Goal: Find specific page/section: Find specific page/section

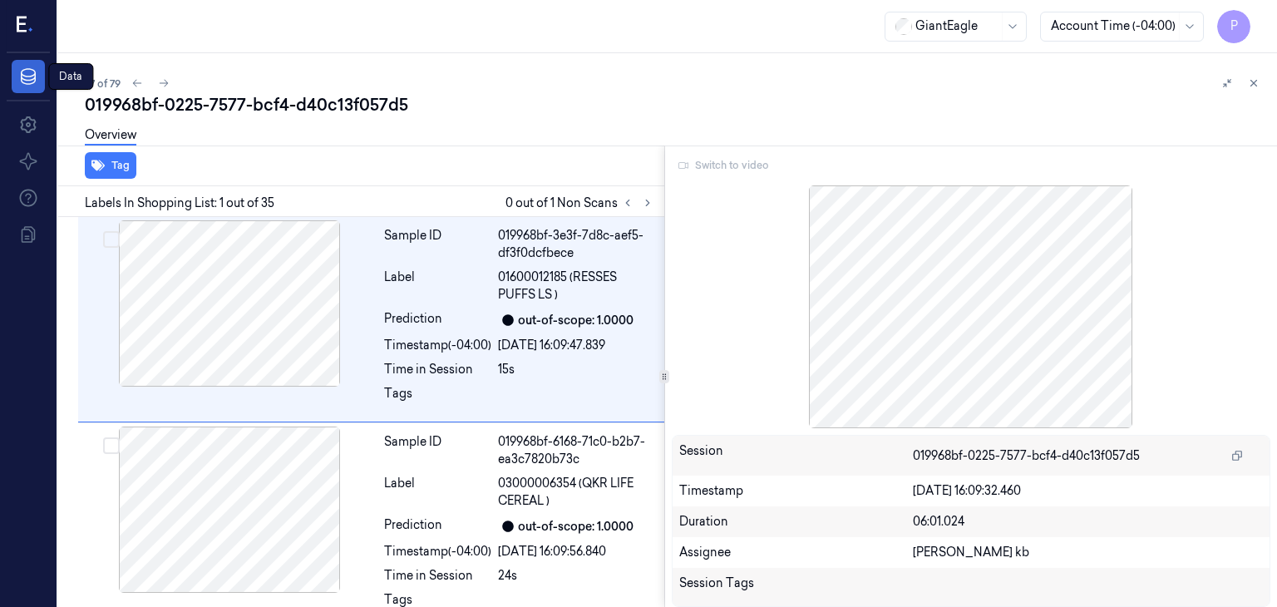
drag, startPoint x: 36, startPoint y: 80, endPoint x: 31, endPoint y: 72, distance: 9.0
click at [36, 80] on icon at bounding box center [28, 76] width 15 height 17
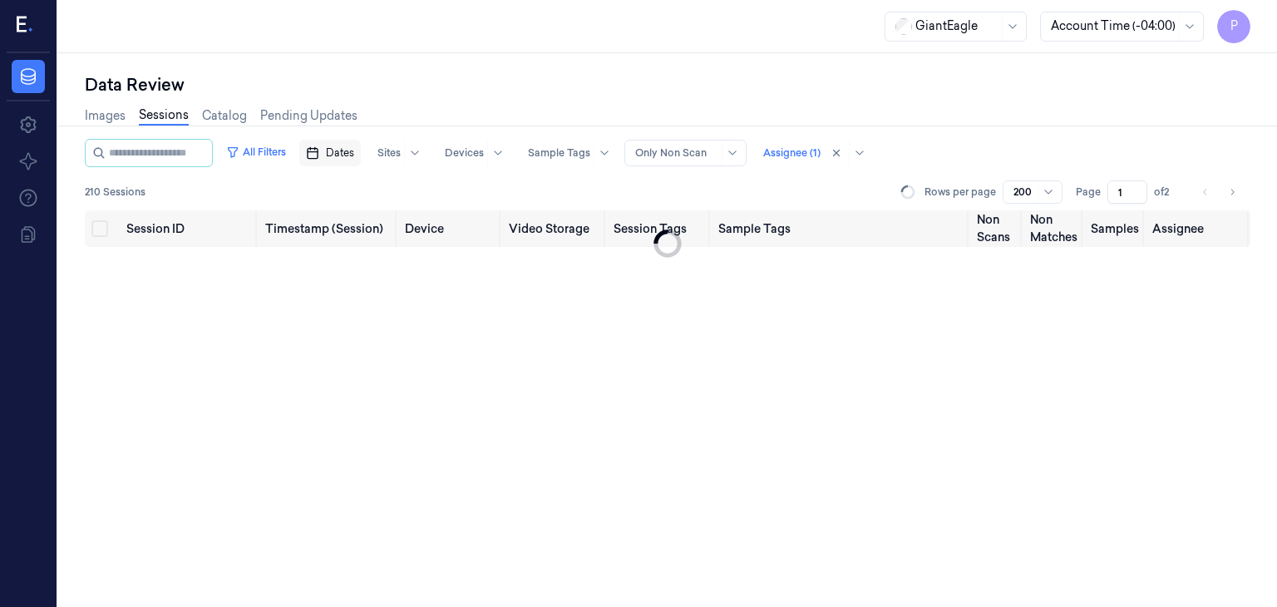
click at [354, 151] on span "Dates" at bounding box center [340, 153] width 28 height 15
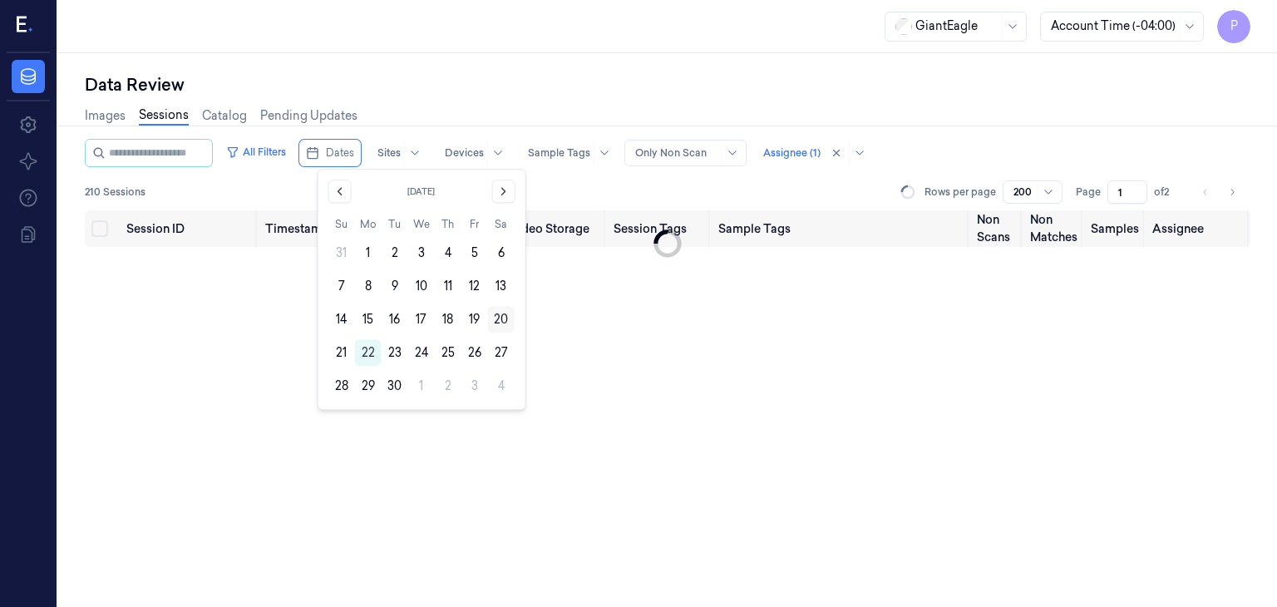
click at [500, 318] on button "20" at bounding box center [501, 319] width 27 height 27
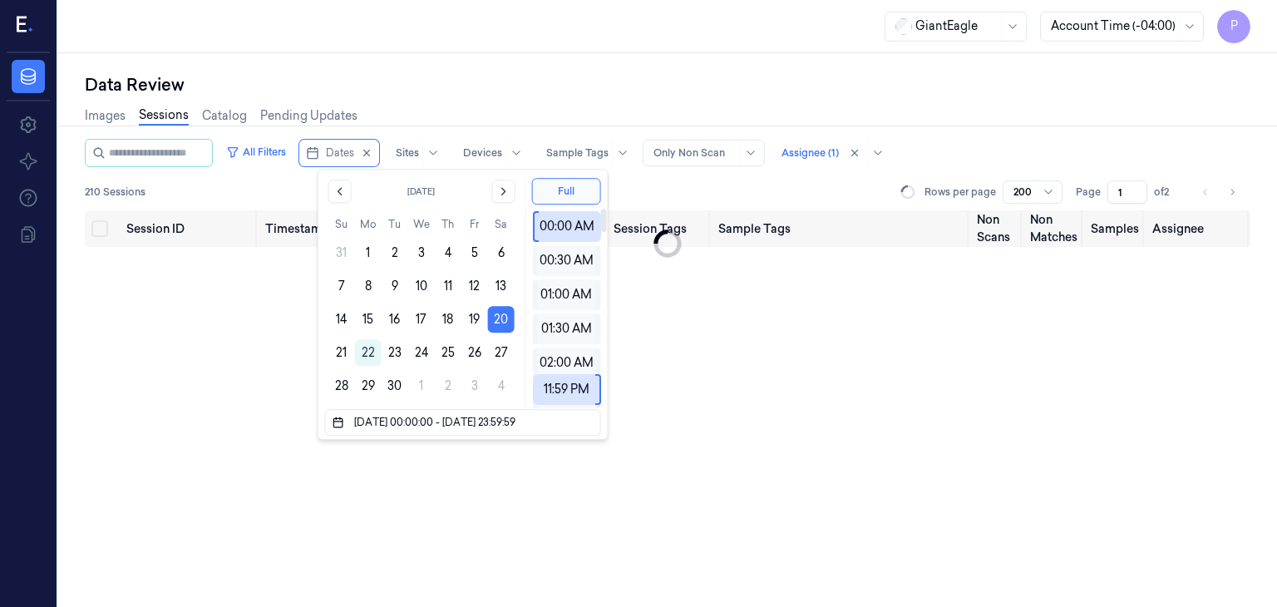
click at [696, 333] on div "Session ID Timestamp (Session) Device Video Storage Session Tags Sample Tags No…" at bounding box center [668, 409] width 1166 height 398
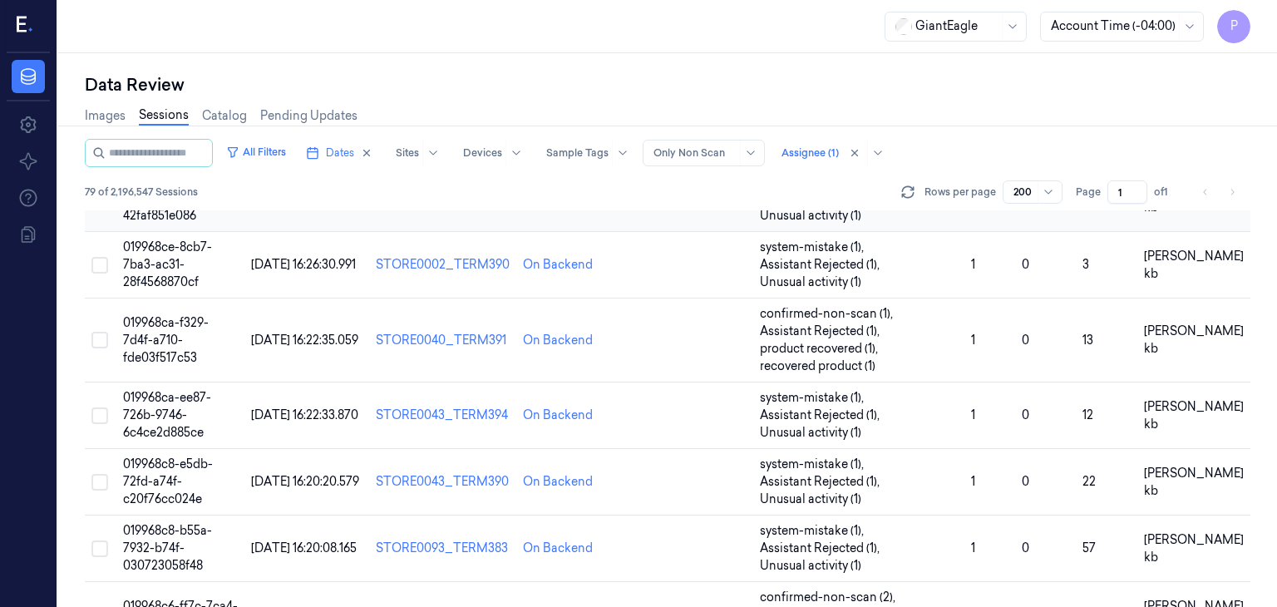
scroll to position [582, 0]
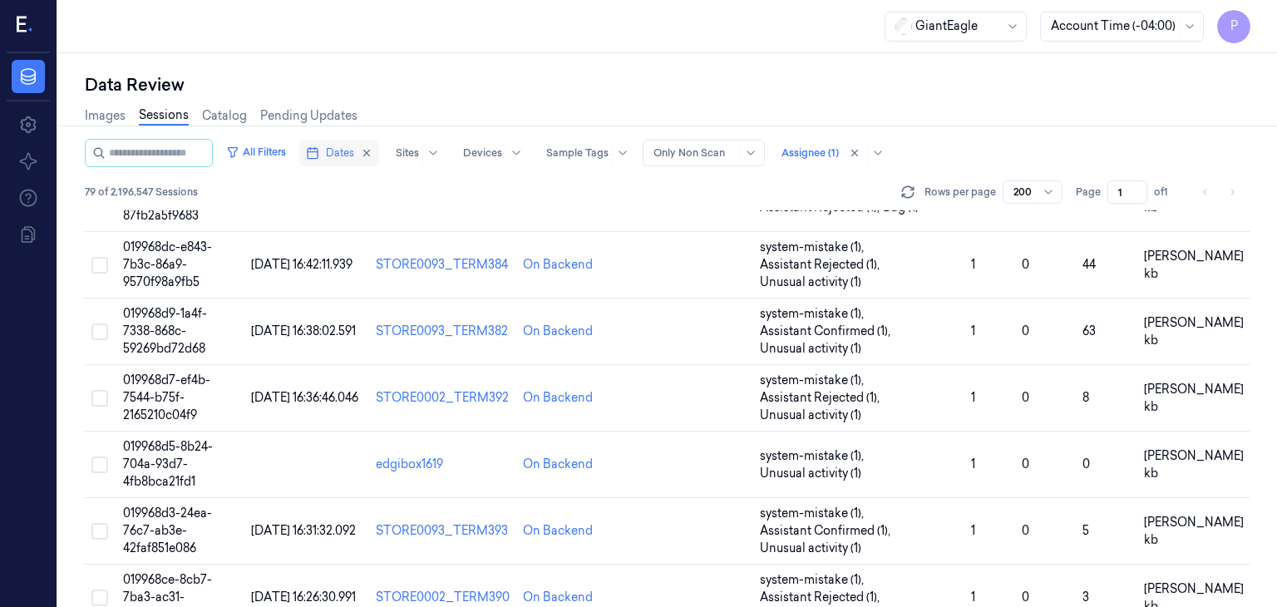
click at [354, 149] on span "Dates" at bounding box center [340, 153] width 28 height 15
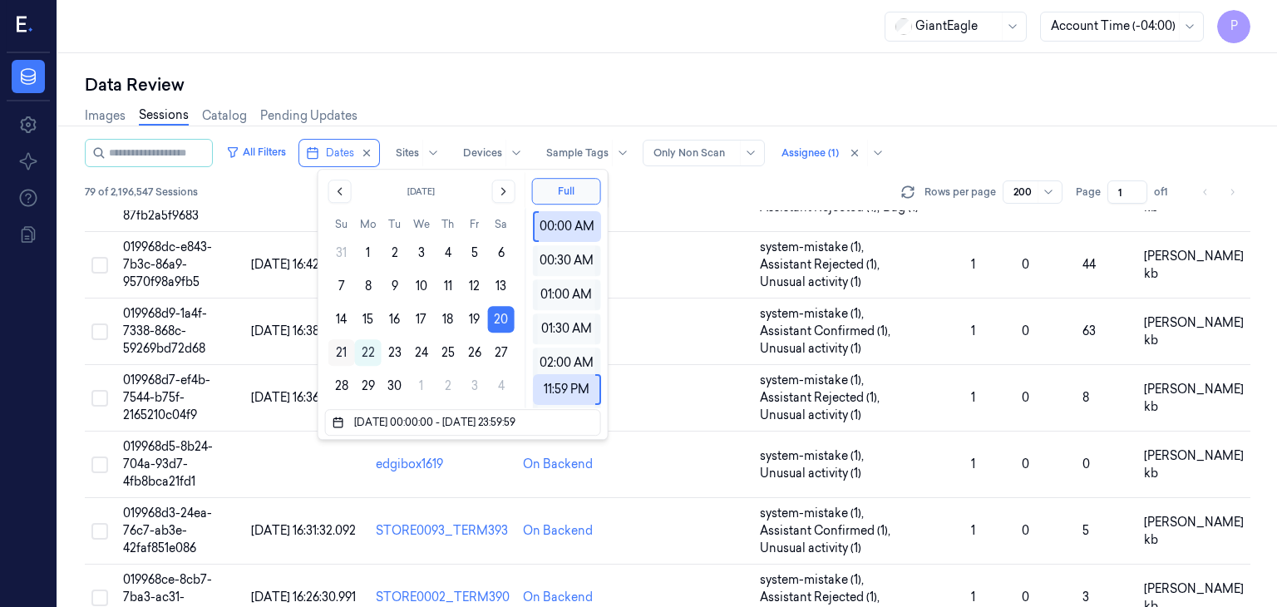
click at [346, 352] on button "21" at bounding box center [342, 352] width 27 height 27
click at [501, 312] on button "20" at bounding box center [501, 319] width 27 height 27
type input "[DATE] 00:00:00 - [DATE] 23:59:59"
click at [499, 319] on button "20" at bounding box center [501, 319] width 27 height 27
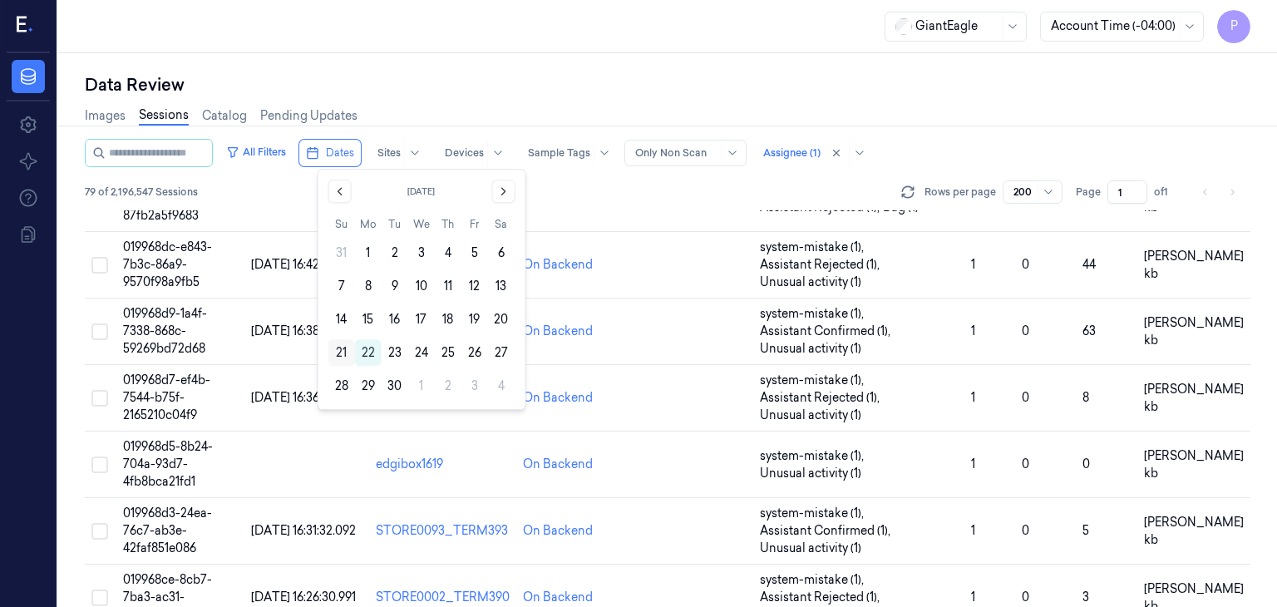
click at [343, 353] on button "21" at bounding box center [342, 352] width 27 height 27
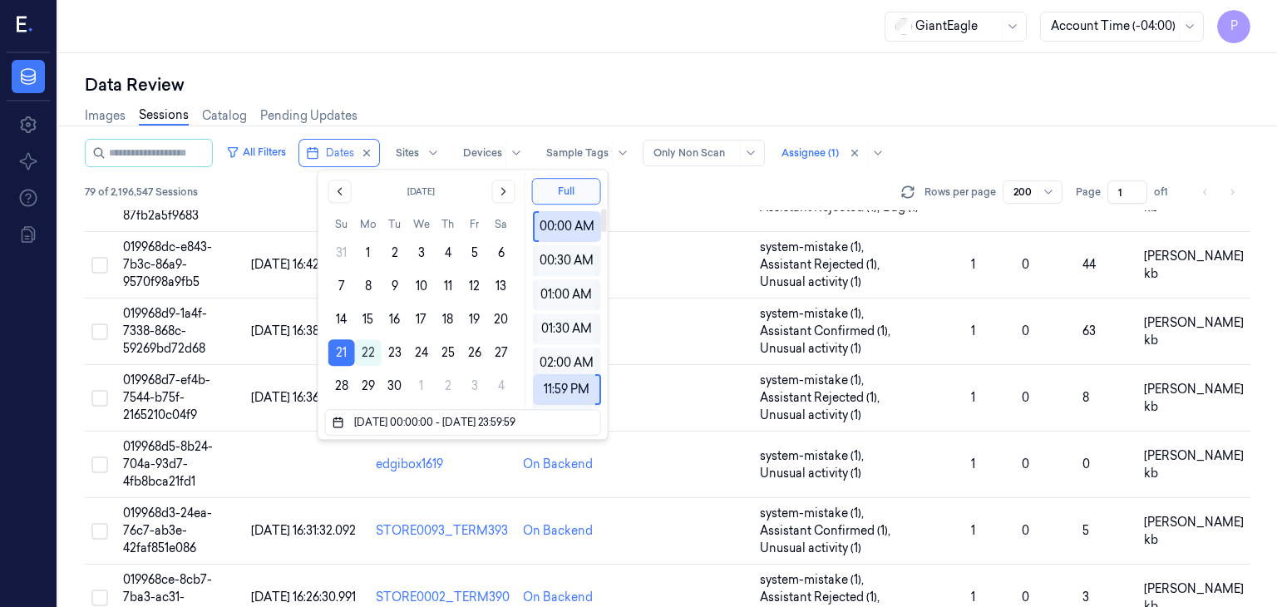
drag, startPoint x: 691, startPoint y: 206, endPoint x: 704, endPoint y: 320, distance: 114.6
click at [692, 206] on div "All Filters Dates Sites Devices Sample Tags Alert Type Only Non Scan Assignee (…" at bounding box center [668, 175] width 1166 height 72
